Goal: Information Seeking & Learning: Learn about a topic

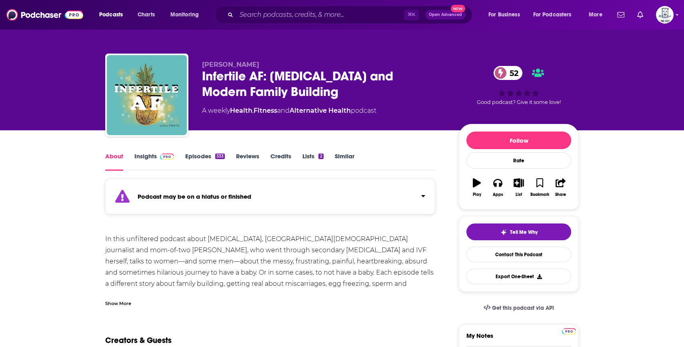
click at [160, 160] on link "Insights" at bounding box center [154, 161] width 40 height 18
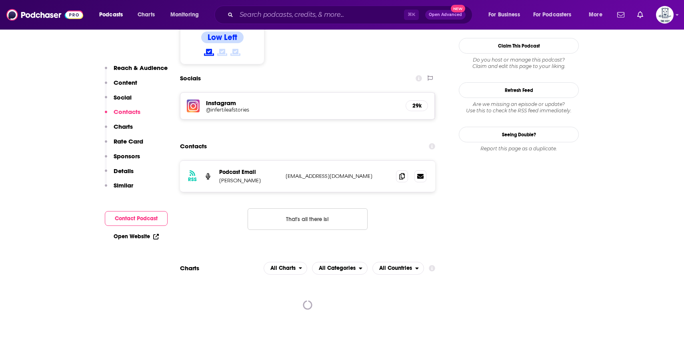
scroll to position [744, 0]
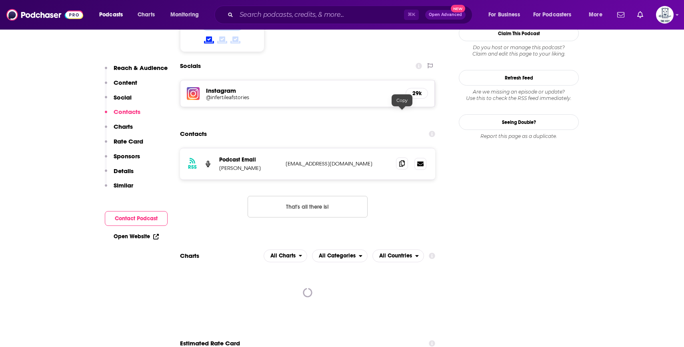
click at [405, 158] on span at bounding box center [402, 164] width 12 height 12
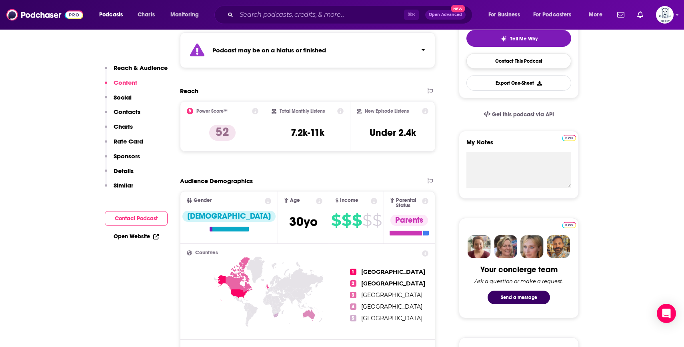
scroll to position [183, 0]
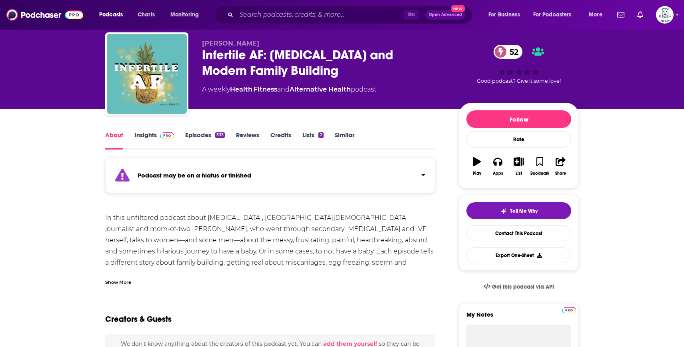
scroll to position [26, 0]
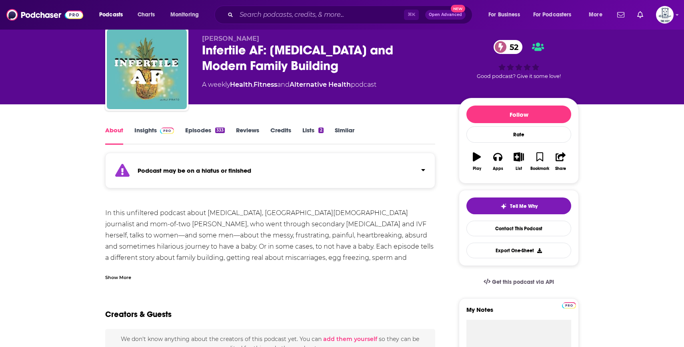
click at [112, 277] on div "Show More" at bounding box center [118, 277] width 26 height 8
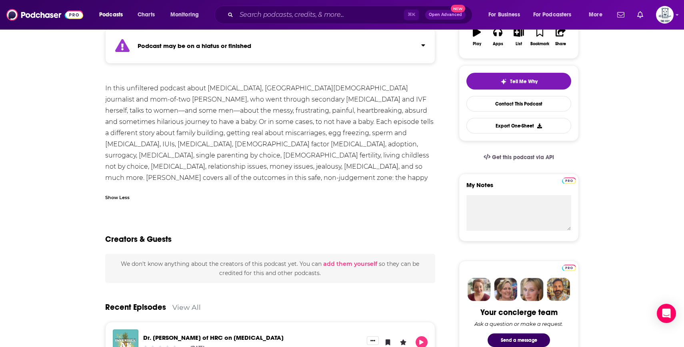
scroll to position [136, 0]
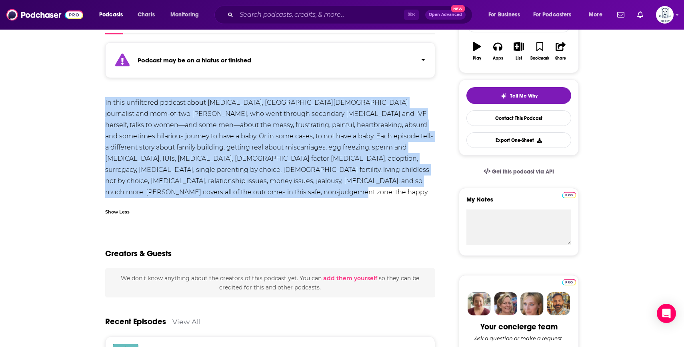
drag, startPoint x: 189, startPoint y: 193, endPoint x: 95, endPoint y: 100, distance: 131.9
copy div "In this unfiltered podcast about [MEDICAL_DATA], [GEOGRAPHIC_DATA][DEMOGRAPHIC_…"
